Goal: Task Accomplishment & Management: Use online tool/utility

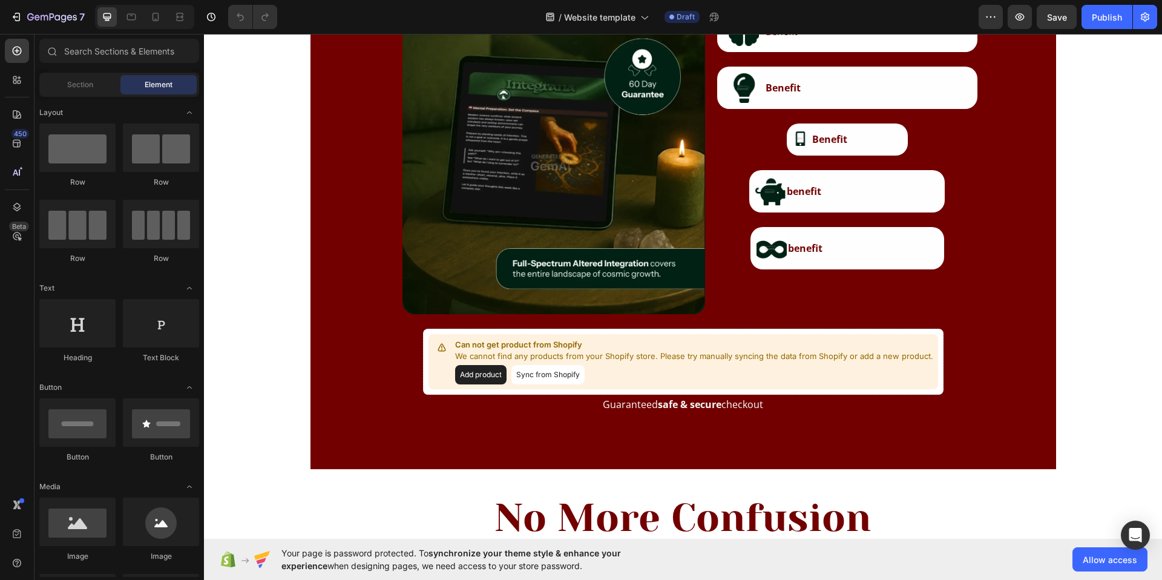
scroll to position [1794, 0]
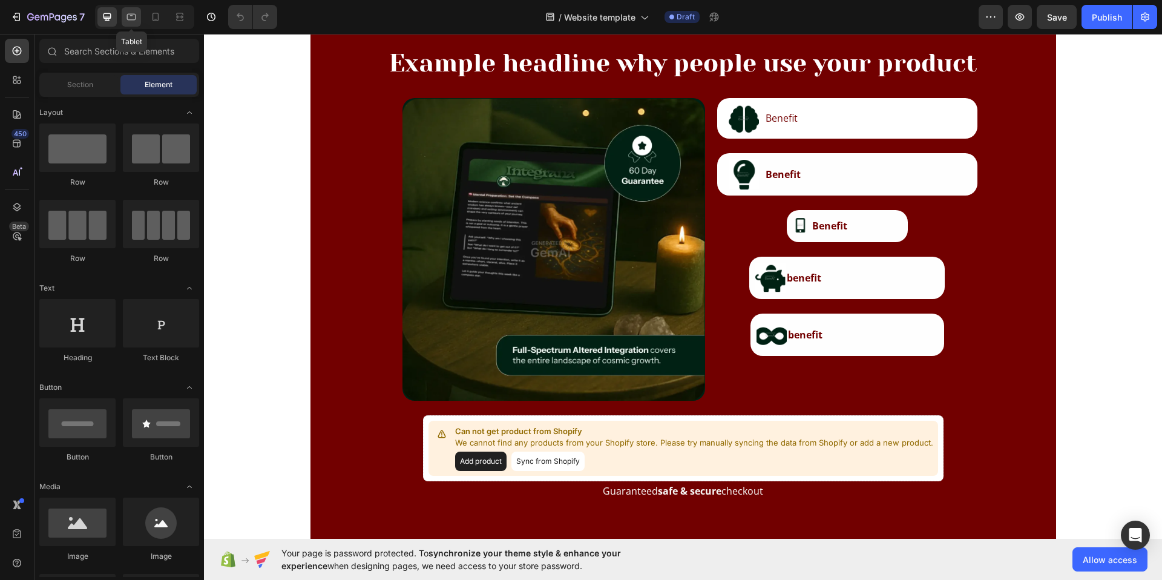
click at [136, 16] on icon at bounding box center [131, 17] width 12 height 12
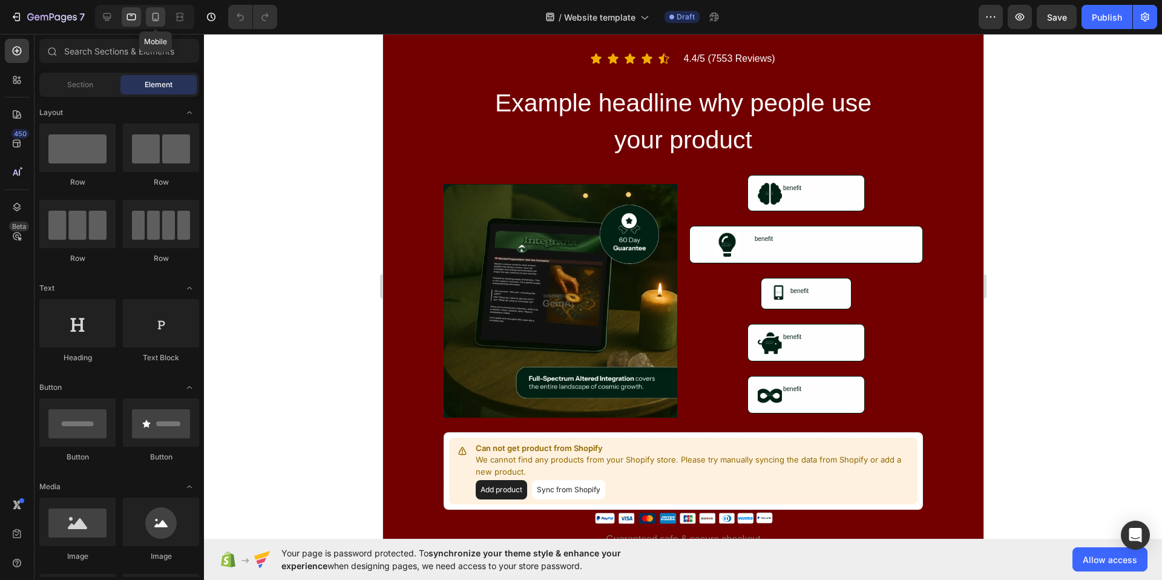
click at [158, 15] on icon at bounding box center [155, 17] width 12 height 12
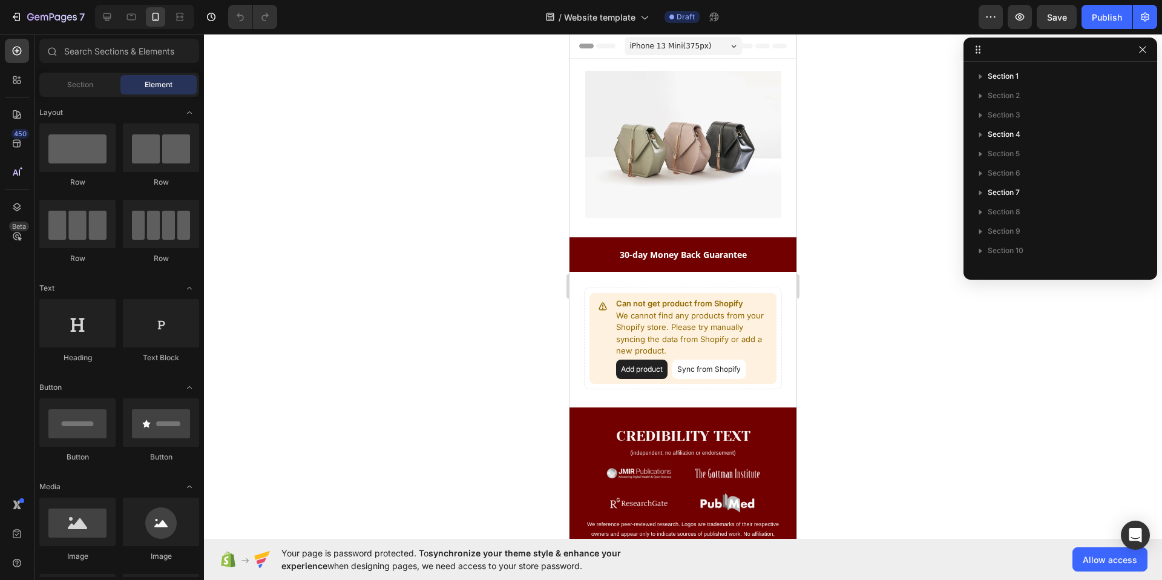
click at [719, 53] on div "iPhone 13 Mini ( 375 px)" at bounding box center [682, 46] width 117 height 18
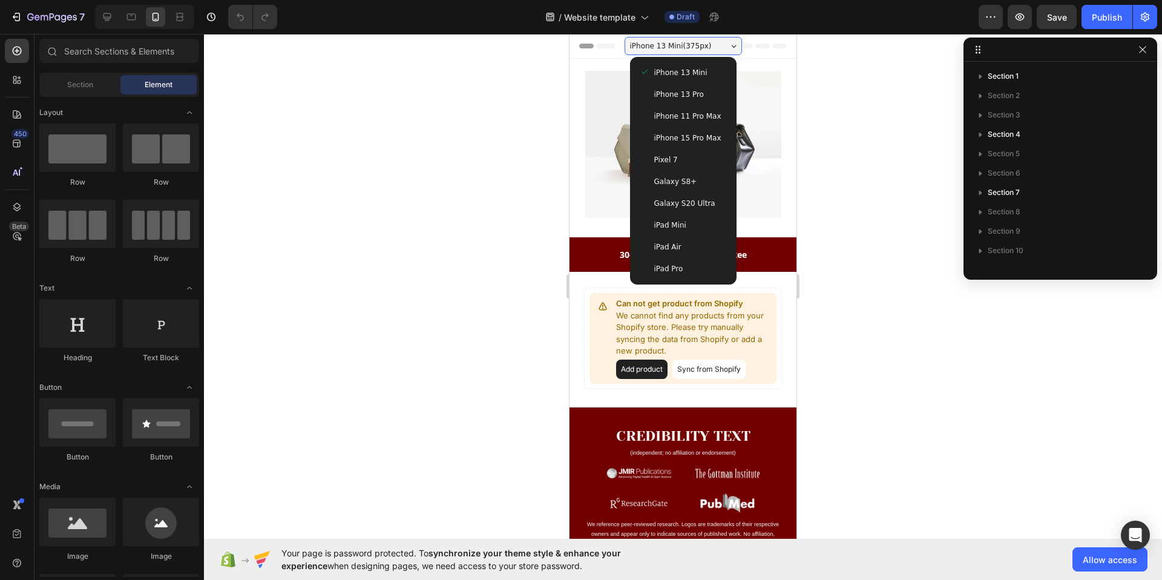
click at [680, 134] on span "iPhone 15 Pro Max" at bounding box center [687, 138] width 67 height 12
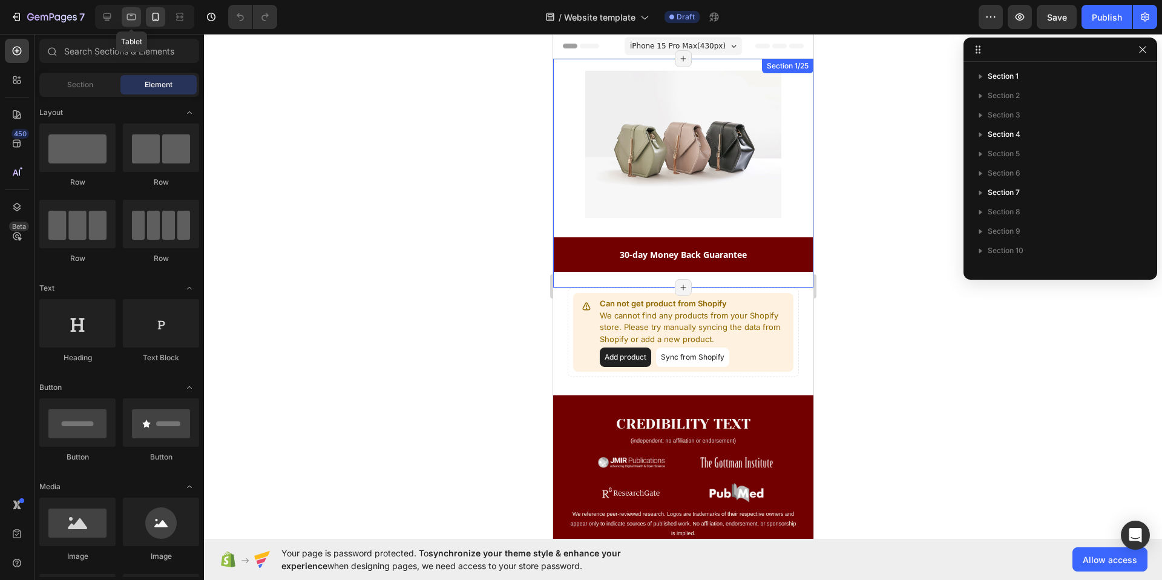
click at [126, 11] on icon at bounding box center [131, 17] width 12 height 12
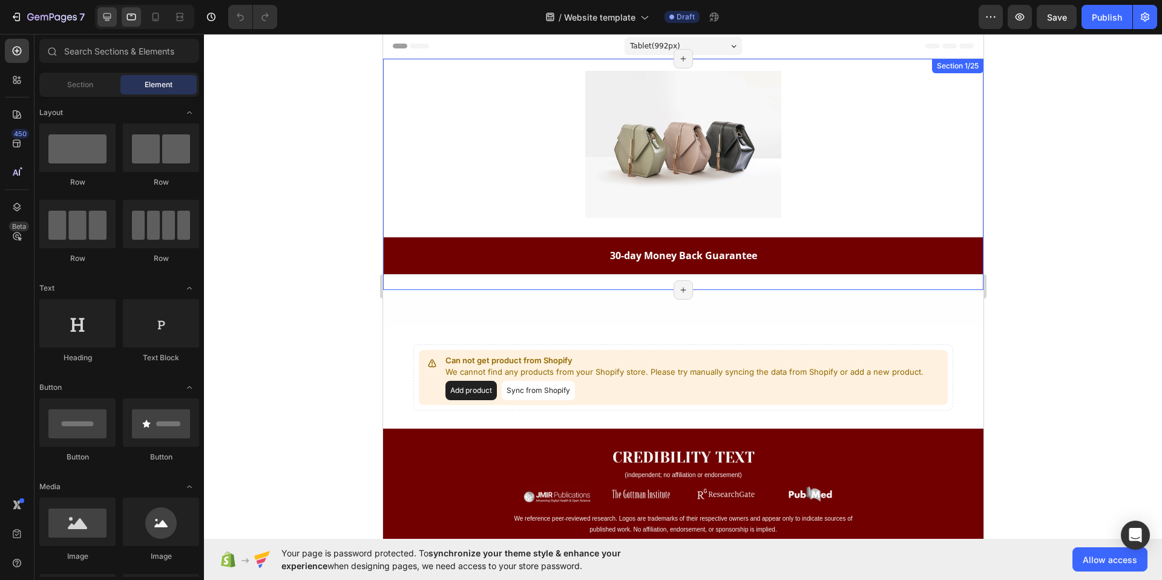
click at [113, 13] on icon at bounding box center [107, 17] width 12 height 12
